Goal: Check status: Check status

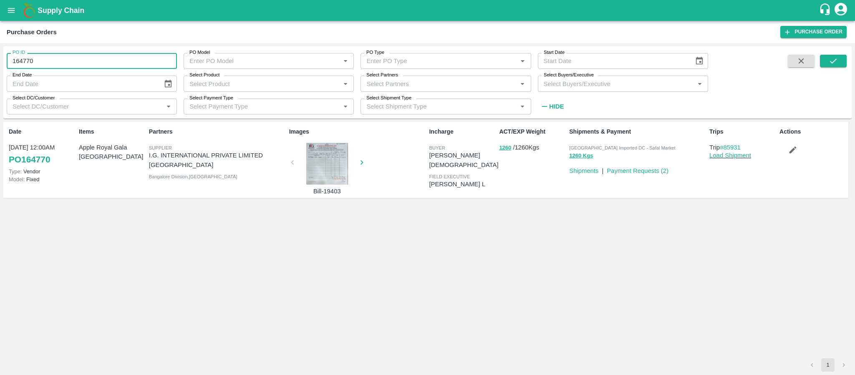
drag, startPoint x: 45, startPoint y: 58, endPoint x: 0, endPoint y: 90, distance: 55.4
click at [0, 90] on div "PO ID 164770 PO ID PO Model PO Model   * PO Type PO Type   * Start Date Start D…" at bounding box center [427, 209] width 855 height 332
type input "164770"
click at [8, 13] on icon "open drawer" at bounding box center [11, 10] width 7 height 5
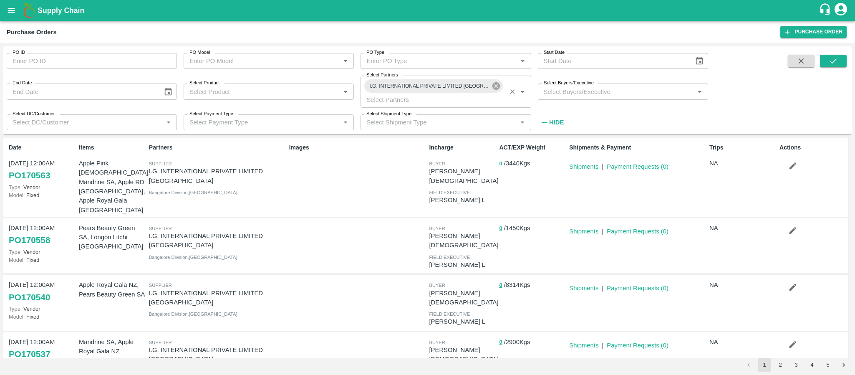
click at [496, 86] on icon at bounding box center [496, 85] width 9 height 9
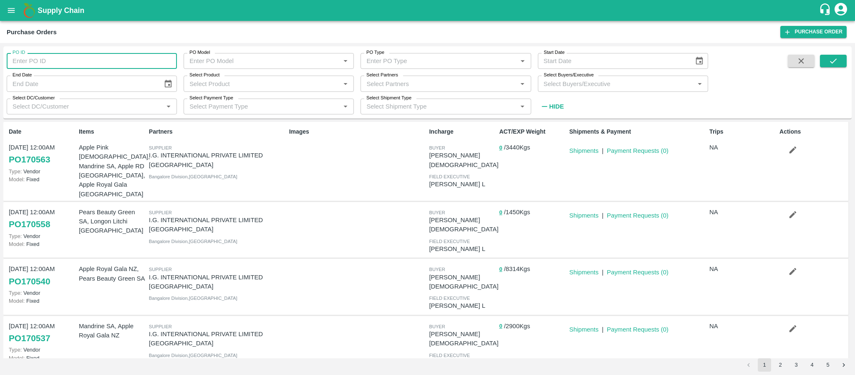
click at [89, 64] on input "PO ID" at bounding box center [92, 61] width 170 height 16
paste input "168563"
type input "168563"
click at [838, 58] on icon "submit" at bounding box center [833, 60] width 9 height 9
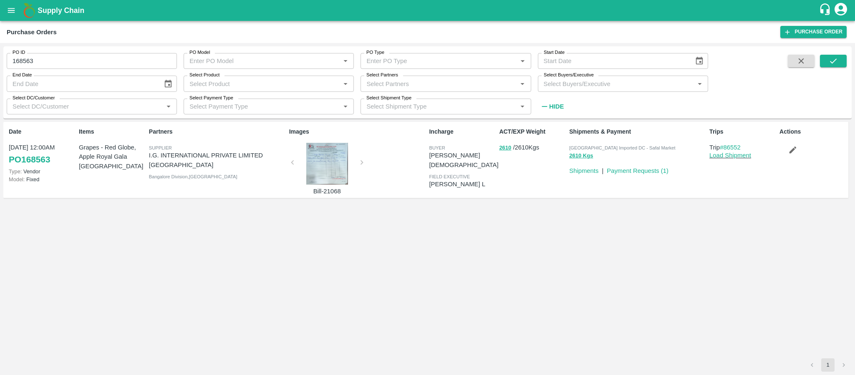
click at [331, 167] on div at bounding box center [327, 164] width 63 height 42
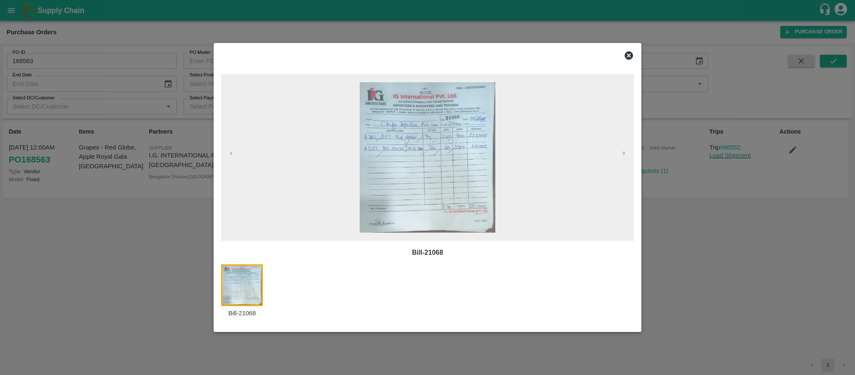
click at [630, 51] on icon at bounding box center [629, 56] width 10 height 10
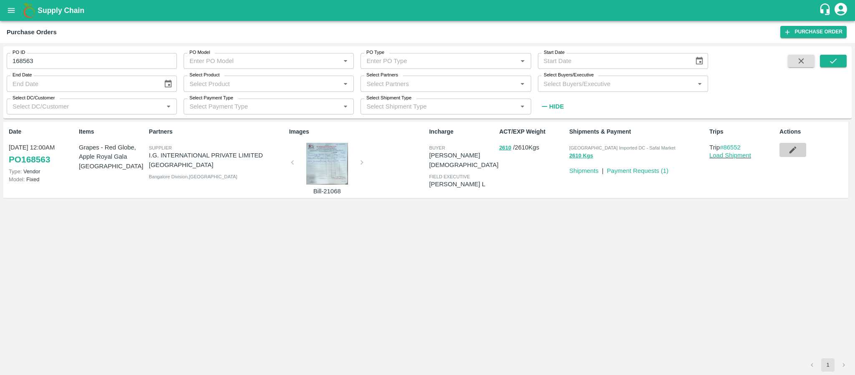
click at [794, 153] on icon "button" at bounding box center [793, 149] width 9 height 9
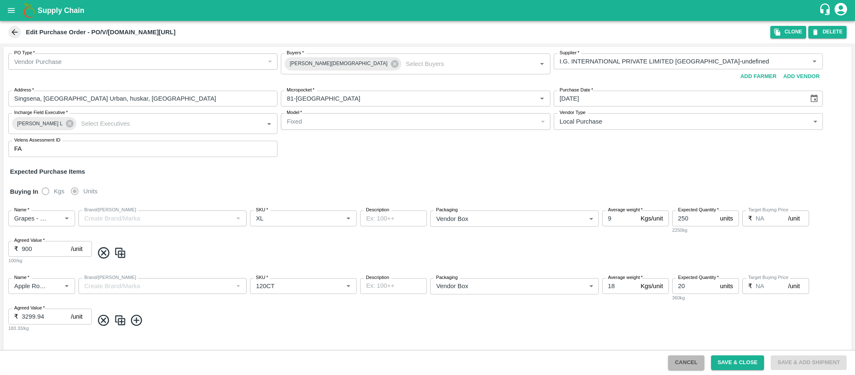
click at [684, 367] on button "Cancel" at bounding box center [686, 362] width 36 height 15
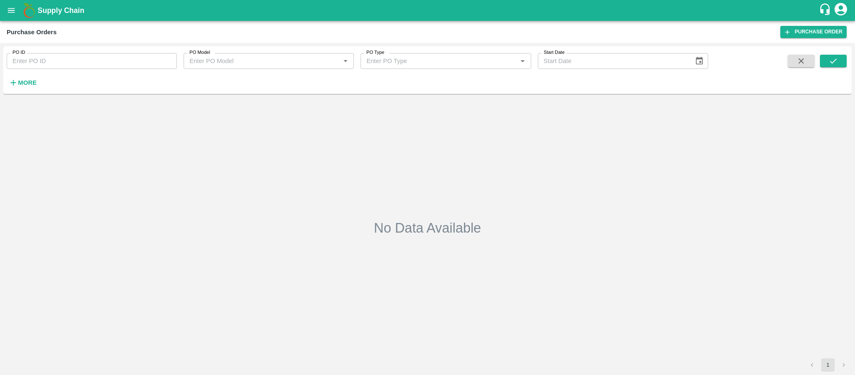
type input "168563"
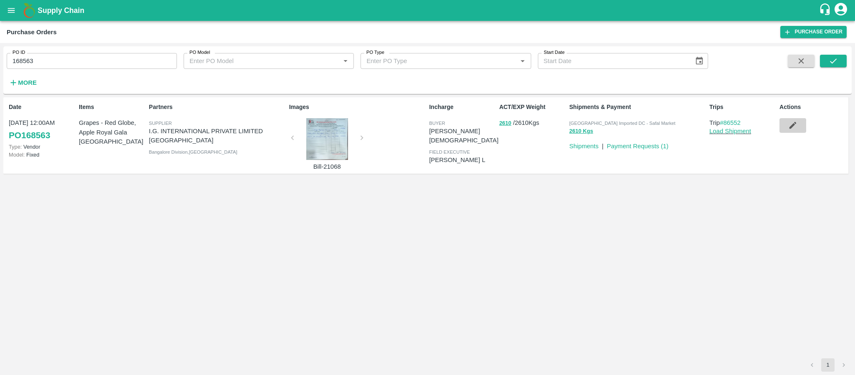
click at [793, 126] on icon "button" at bounding box center [793, 125] width 7 height 7
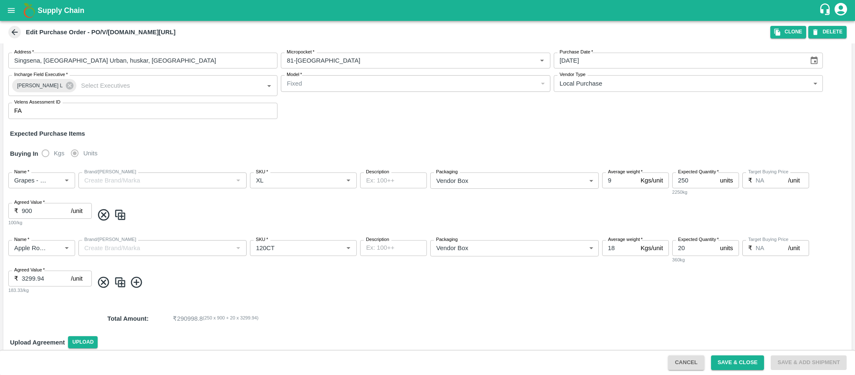
scroll to position [45, 0]
